Goal: Task Accomplishment & Management: Complete application form

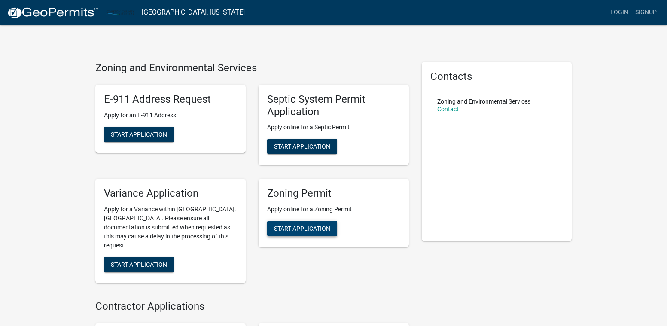
click at [303, 228] on span "Start Application" at bounding box center [302, 228] width 56 height 7
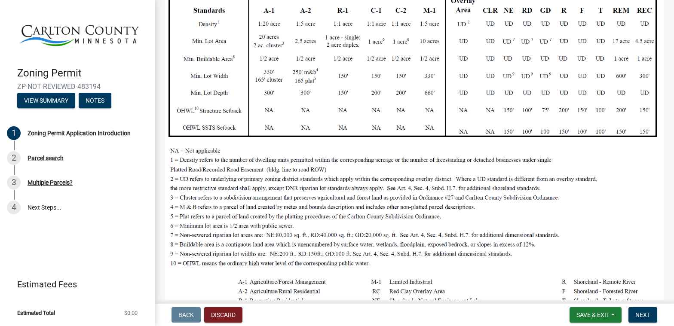
scroll to position [246, 0]
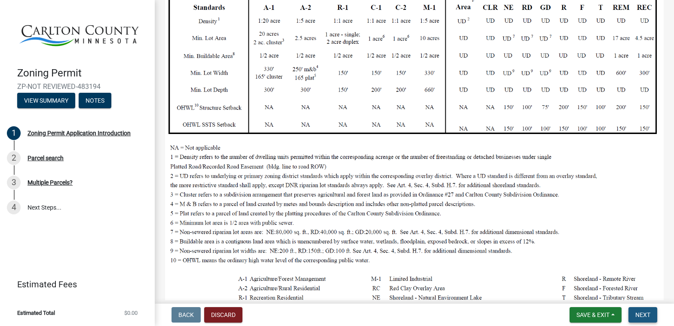
click at [640, 312] on span "Next" at bounding box center [642, 315] width 15 height 7
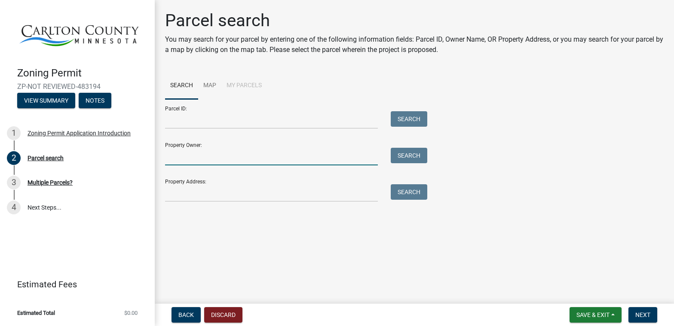
click at [289, 158] on input "Property Owner:" at bounding box center [271, 157] width 213 height 18
type input "Kim 1793 Samuelson"
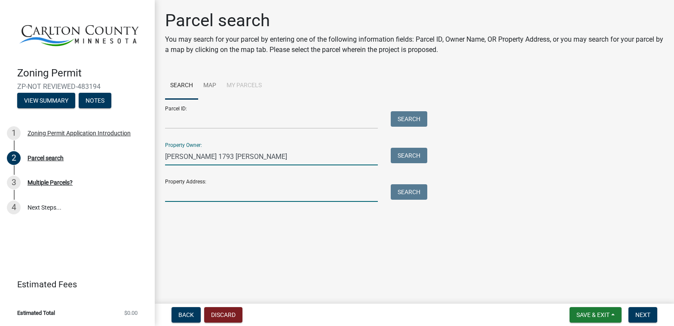
type input "6222 County Road 130"
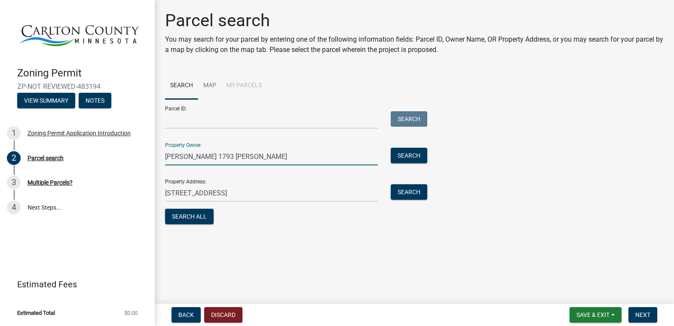
click at [193, 158] on input "Kim 1793 Samuelson" at bounding box center [271, 157] width 213 height 18
type input "Kim Samuelson"
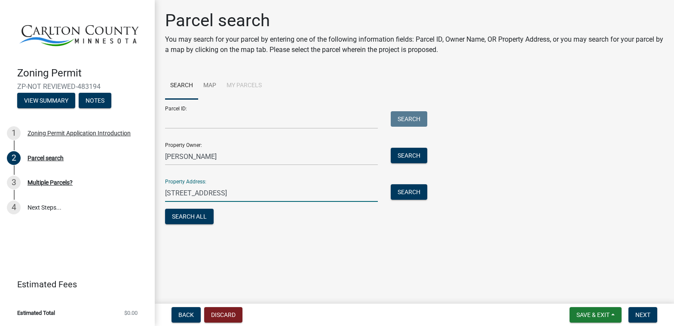
drag, startPoint x: 235, startPoint y: 194, endPoint x: 161, endPoint y: 195, distance: 73.9
click at [161, 195] on div "6222 County Road 130" at bounding box center [272, 193] width 226 height 18
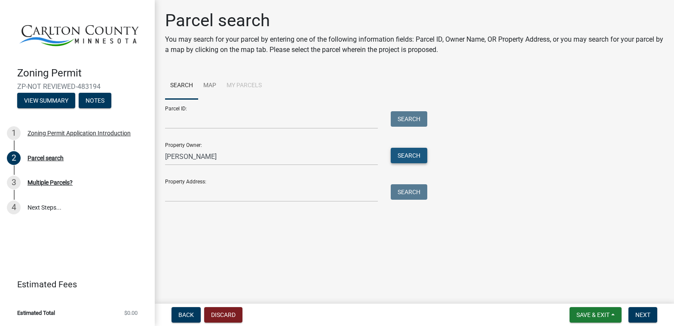
click at [404, 157] on button "Search" at bounding box center [409, 155] width 37 height 15
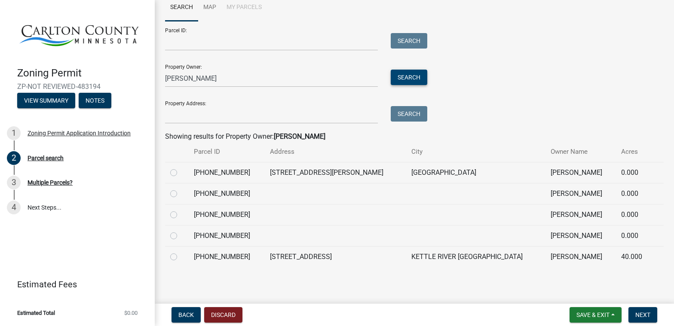
scroll to position [79, 0]
click at [281, 243] on td at bounding box center [335, 235] width 141 height 21
click at [180, 167] on label at bounding box center [180, 167] width 0 height 0
click at [180, 172] on input "radio" at bounding box center [183, 170] width 6 height 6
radio input "true"
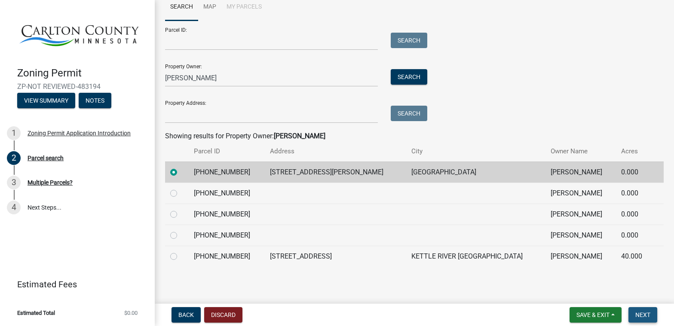
click at [643, 313] on span "Next" at bounding box center [642, 315] width 15 height 7
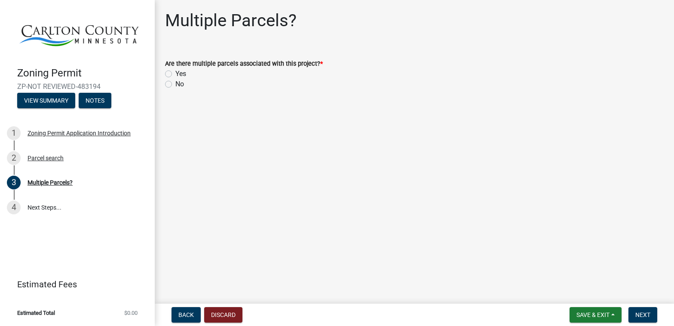
click at [175, 73] on label "Yes" at bounding box center [180, 74] width 11 height 10
click at [175, 73] on input "Yes" at bounding box center [178, 72] width 6 height 6
radio input "true"
click at [645, 313] on span "Next" at bounding box center [642, 315] width 15 height 7
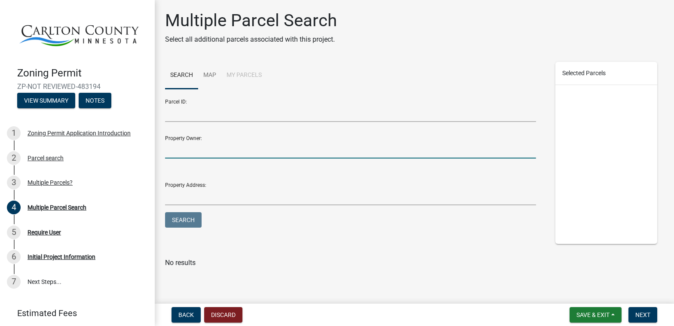
click at [217, 148] on input "Property Owner:" at bounding box center [350, 150] width 371 height 18
type input "Kim 1793 Samuelson"
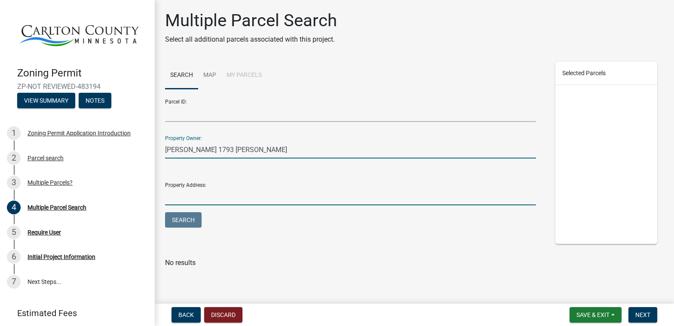
type input "6222 County Road 130"
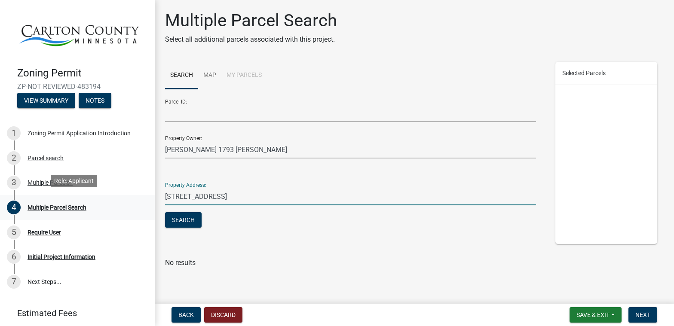
drag, startPoint x: 246, startPoint y: 198, endPoint x: 145, endPoint y: 200, distance: 101.5
click at [145, 200] on div "Zoning Permit ZP-NOT REVIEWED-483194 View Summary Notes 1 Zoning Permit Applica…" at bounding box center [337, 163] width 674 height 326
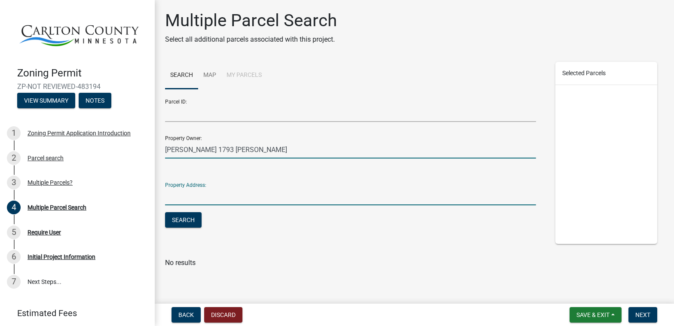
click at [196, 148] on input "Kim 1793 Samuelson" at bounding box center [350, 150] width 371 height 18
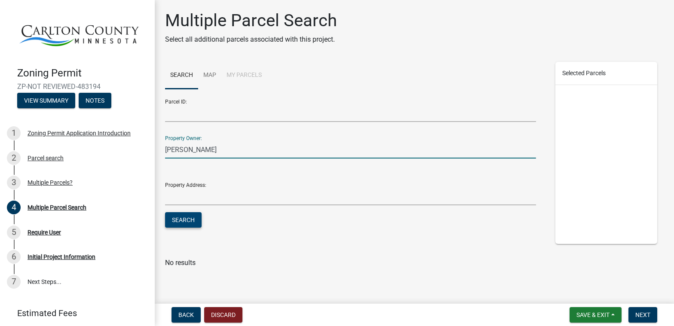
type input "Kim Samuelson"
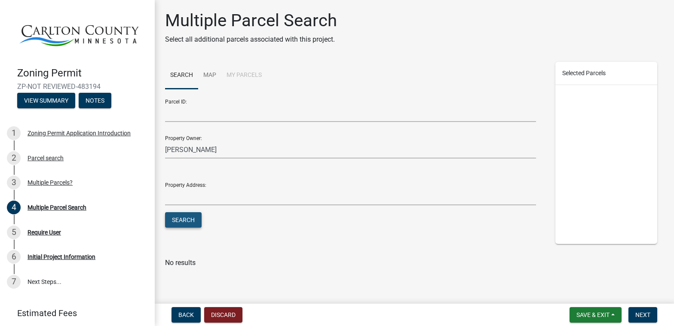
click at [188, 221] on button "Search" at bounding box center [183, 219] width 37 height 15
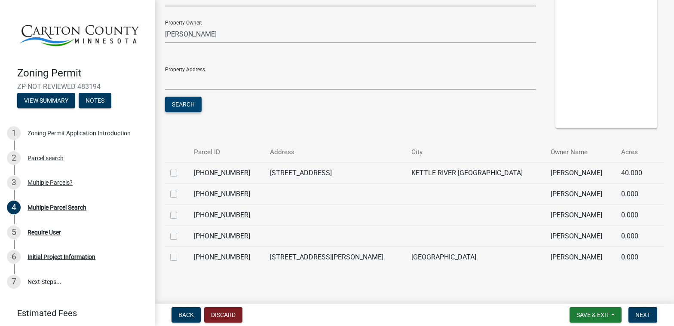
scroll to position [116, 0]
click at [180, 210] on label at bounding box center [180, 210] width 0 height 0
click at [180, 215] on input "checkbox" at bounding box center [183, 213] width 6 height 6
checkbox input "true"
click at [643, 312] on span "Next" at bounding box center [642, 315] width 15 height 7
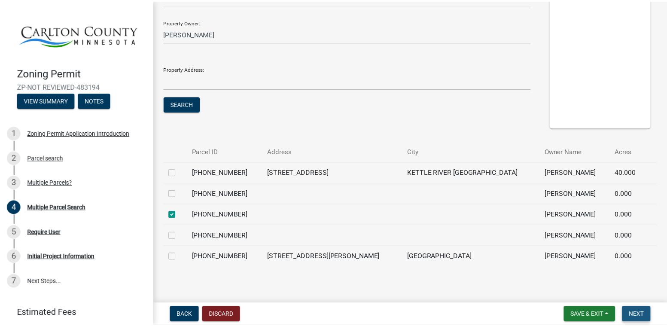
scroll to position [0, 0]
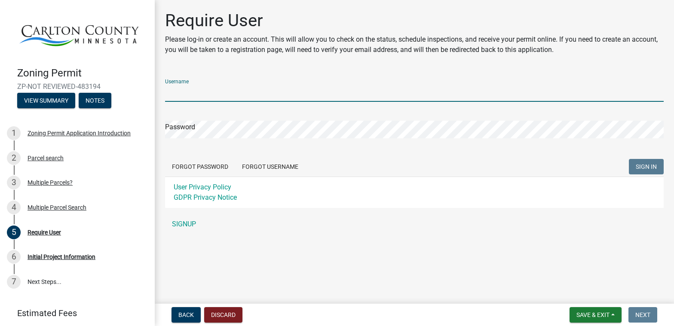
click at [269, 93] on input "Username" at bounding box center [414, 93] width 499 height 18
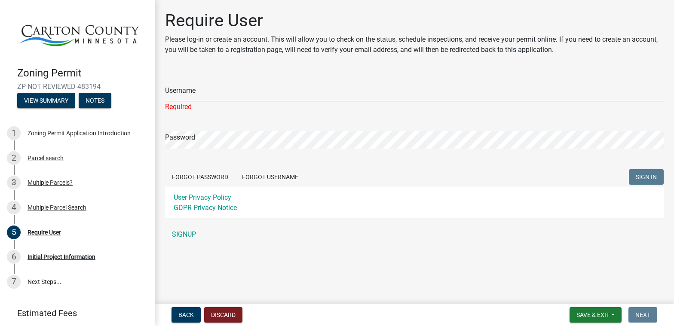
click at [184, 220] on div "Username Required Password Forgot Password Forgot Username SIGN IN User Privacy…" at bounding box center [414, 157] width 499 height 171
click at [185, 232] on link "SIGNUP" at bounding box center [414, 234] width 499 height 17
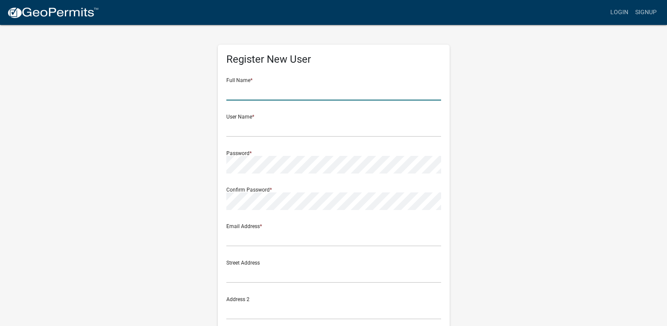
click at [263, 94] on input "text" at bounding box center [333, 92] width 215 height 18
type input "Kim Samuelson"
type input "ksamuelson"
type input "[EMAIL_ADDRESS][DOMAIN_NAME]"
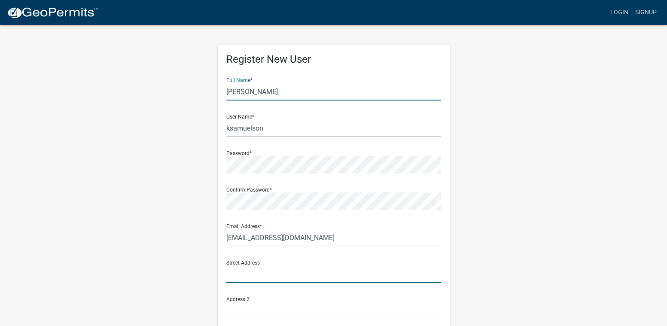
type input "6222 County Road 130"
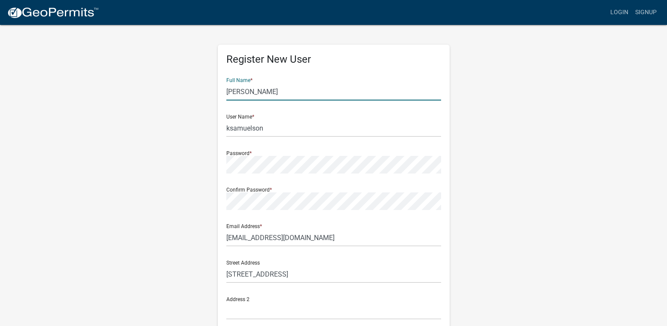
type input "Kettle River"
type input "MN"
type input "55757"
type input "2184283281"
click at [528, 165] on div "Register New User Full Name * Kim Samuelson User Name * ksamuelson Password * C…" at bounding box center [334, 254] width 490 height 460
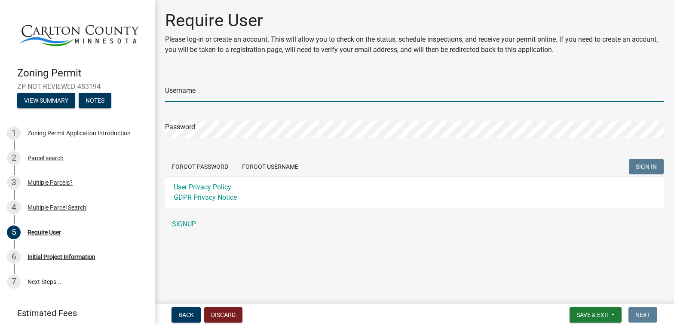
click at [232, 90] on input "Username" at bounding box center [414, 93] width 499 height 18
type input "ksamuelson"
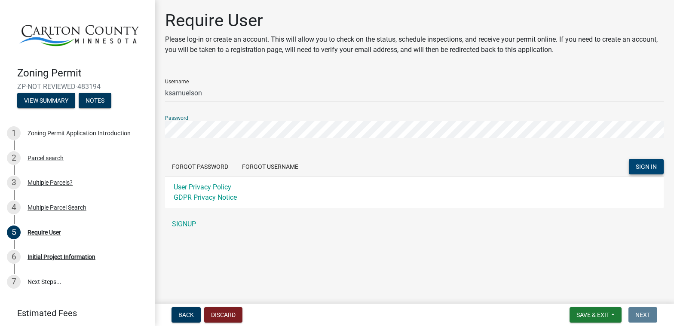
click at [640, 167] on span "SIGN IN" at bounding box center [646, 166] width 21 height 7
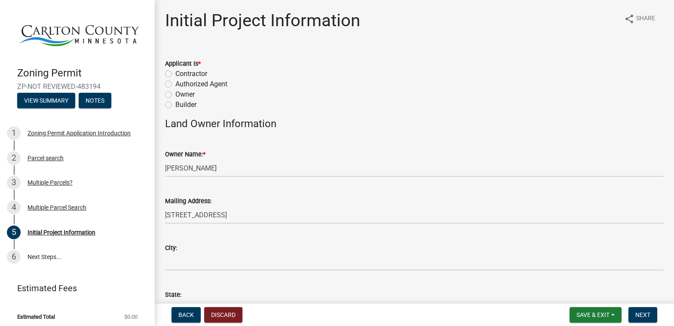
click at [175, 96] on label "Owner" at bounding box center [184, 94] width 19 height 10
click at [175, 95] on input "Owner" at bounding box center [178, 92] width 6 height 6
radio input "true"
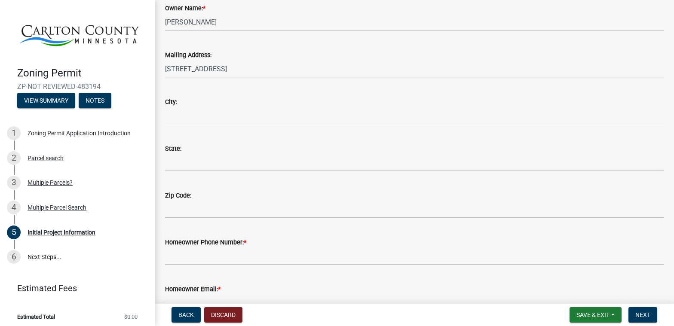
scroll to position [147, 0]
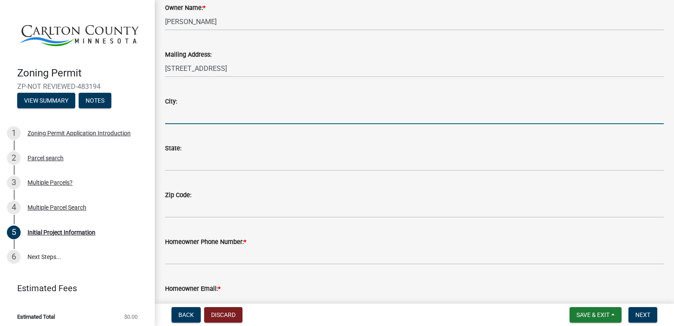
click at [205, 114] on input "City:" at bounding box center [414, 116] width 499 height 18
type input "Kettle River"
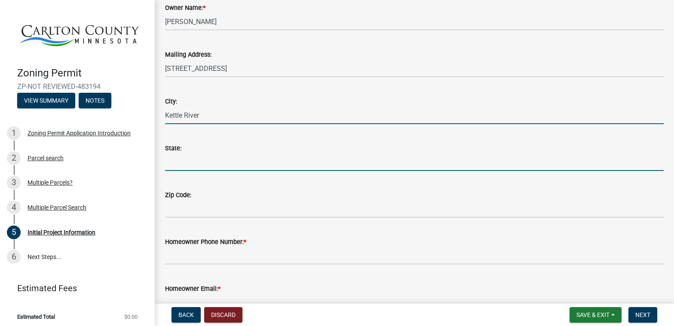
type input "MN"
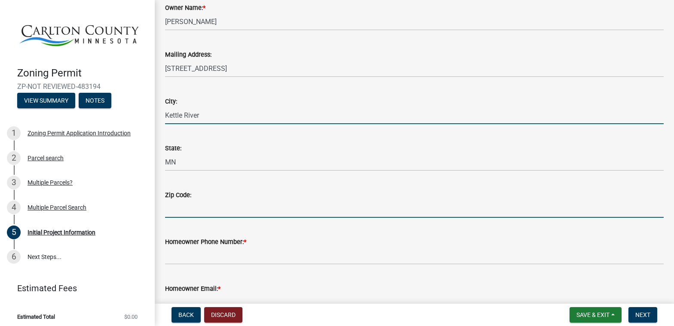
type input "55757"
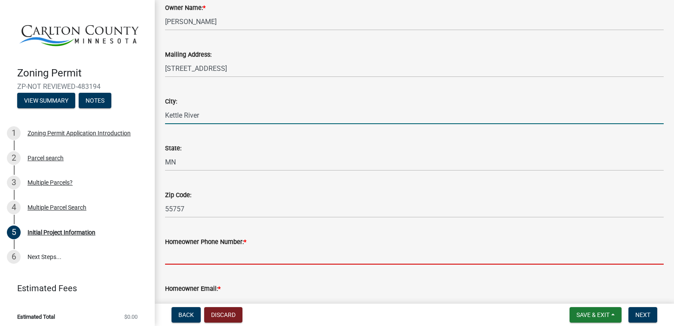
type input "2184283281"
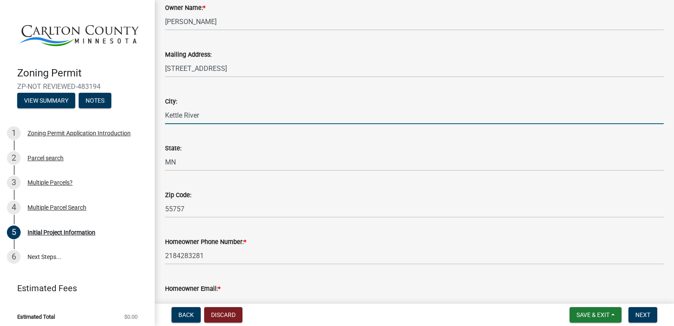
type input "[EMAIL_ADDRESS][DOMAIN_NAME]"
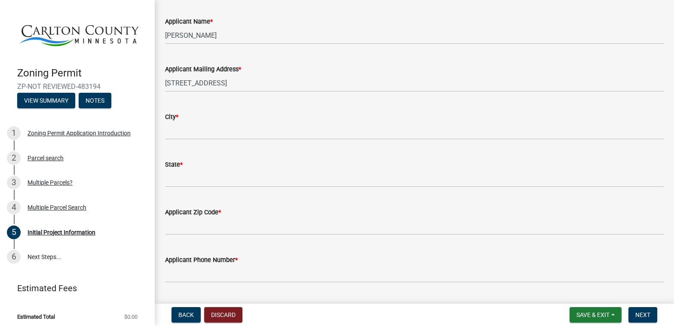
scroll to position [480, 0]
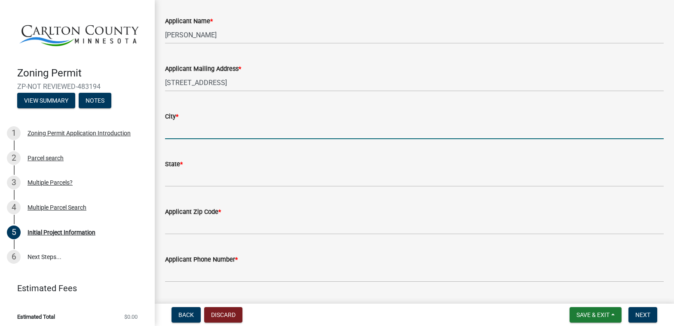
click at [212, 128] on input "City *" at bounding box center [414, 131] width 499 height 18
type input "Kettle River"
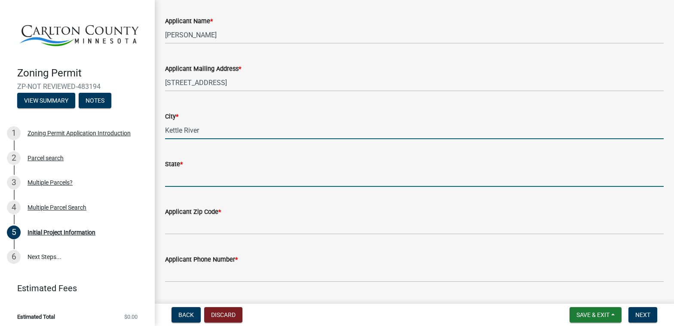
type input "MN"
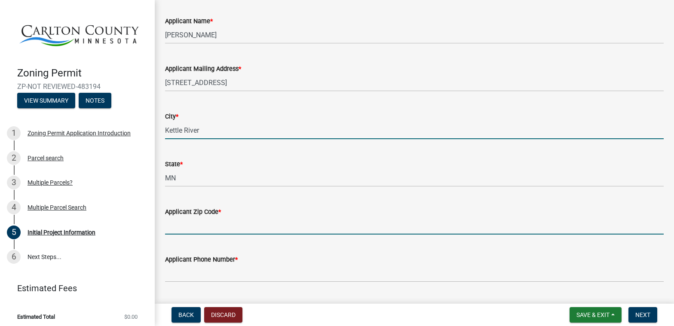
type input "55757"
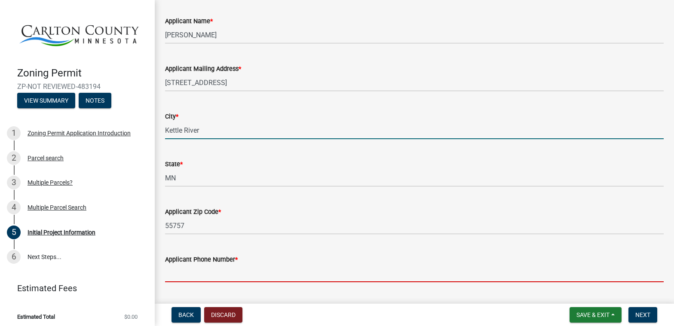
type input "2184283281"
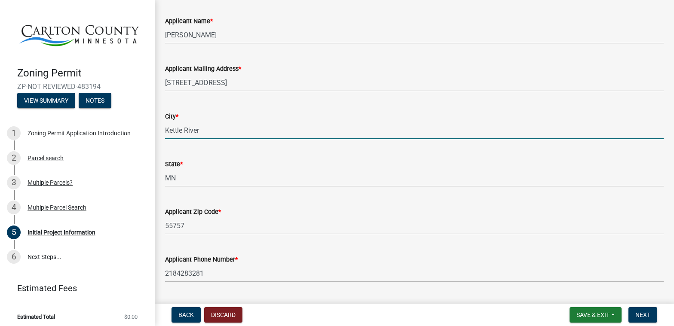
type input "[EMAIL_ADDRESS][DOMAIN_NAME]"
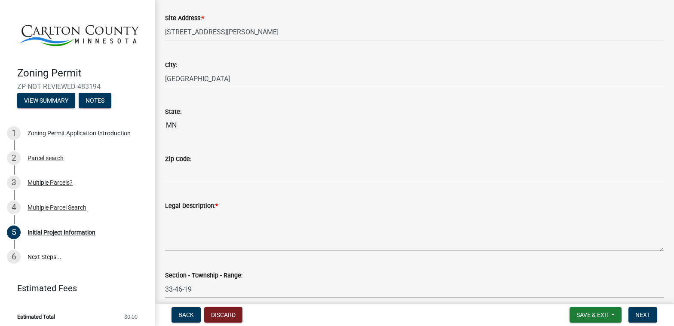
scroll to position [883, 0]
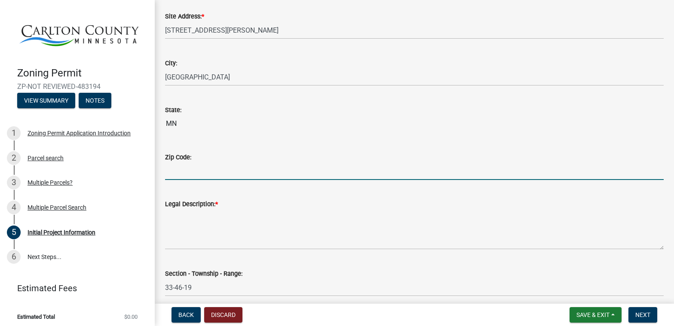
click at [220, 168] on input "Zip Code:" at bounding box center [414, 171] width 499 height 18
type input "55767"
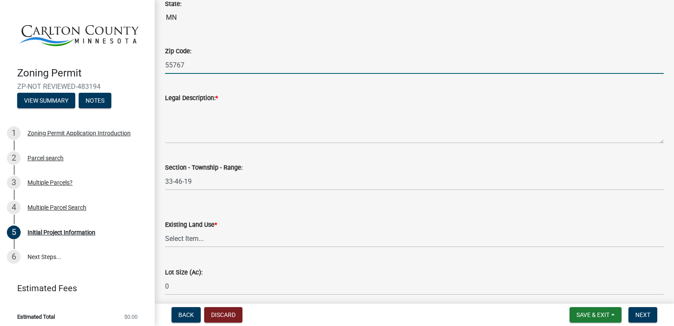
scroll to position [990, 0]
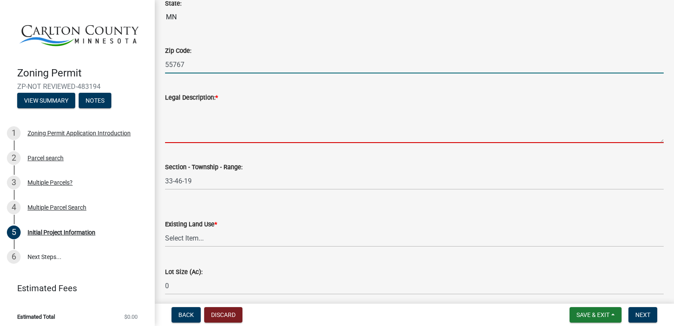
click at [226, 124] on textarea "Legal Description: *" at bounding box center [414, 123] width 499 height 40
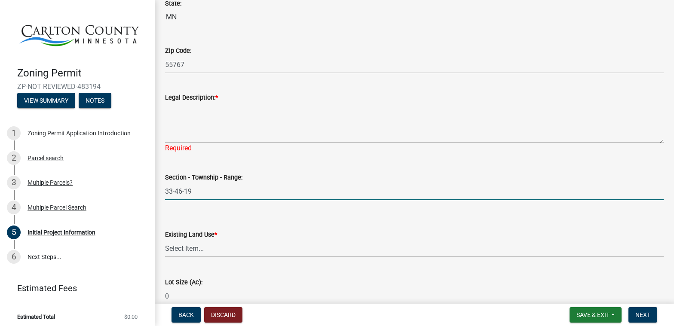
click at [266, 181] on form "Section - Township - Range: 33-46-19" at bounding box center [414, 186] width 499 height 28
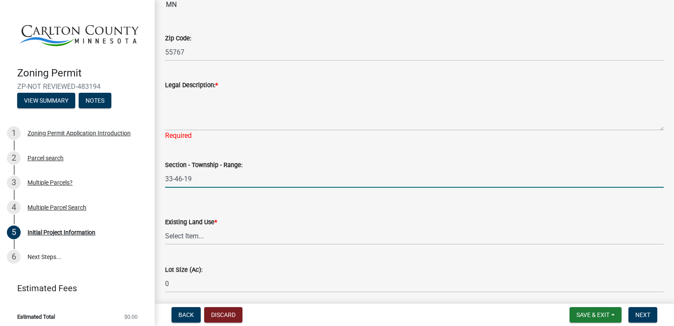
scroll to position [1003, 0]
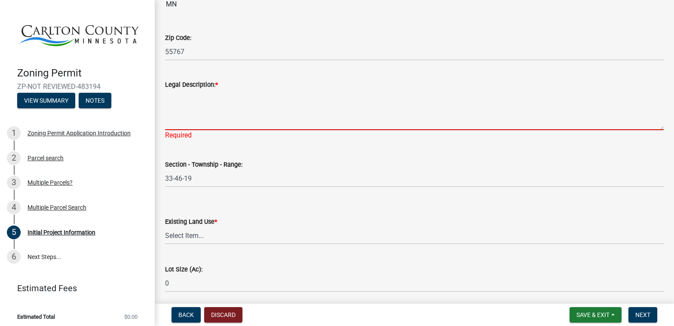
click at [263, 121] on textarea "Legal Description: *" at bounding box center [414, 110] width 499 height 40
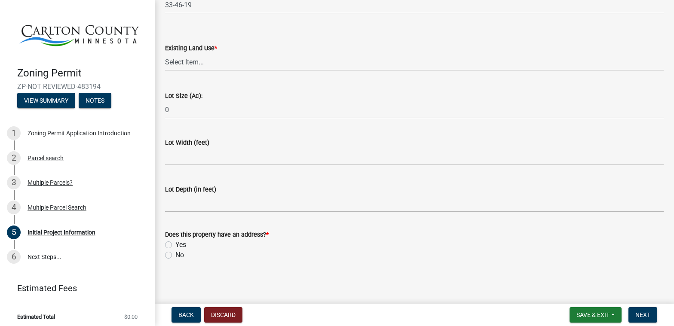
scroll to position [1178, 0]
click at [175, 245] on label "Yes" at bounding box center [180, 244] width 11 height 10
click at [175, 244] on input "Yes" at bounding box center [178, 242] width 6 height 6
radio input "true"
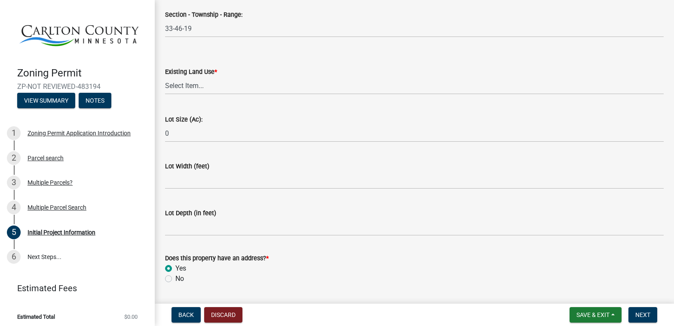
scroll to position [1152, 0]
click at [585, 314] on span "Save & Exit" at bounding box center [592, 315] width 33 height 7
click at [578, 269] on button "Save" at bounding box center [587, 272] width 69 height 21
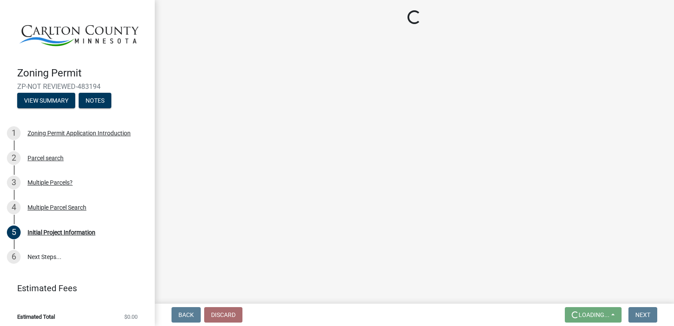
scroll to position [0, 0]
